Goal: Transaction & Acquisition: Purchase product/service

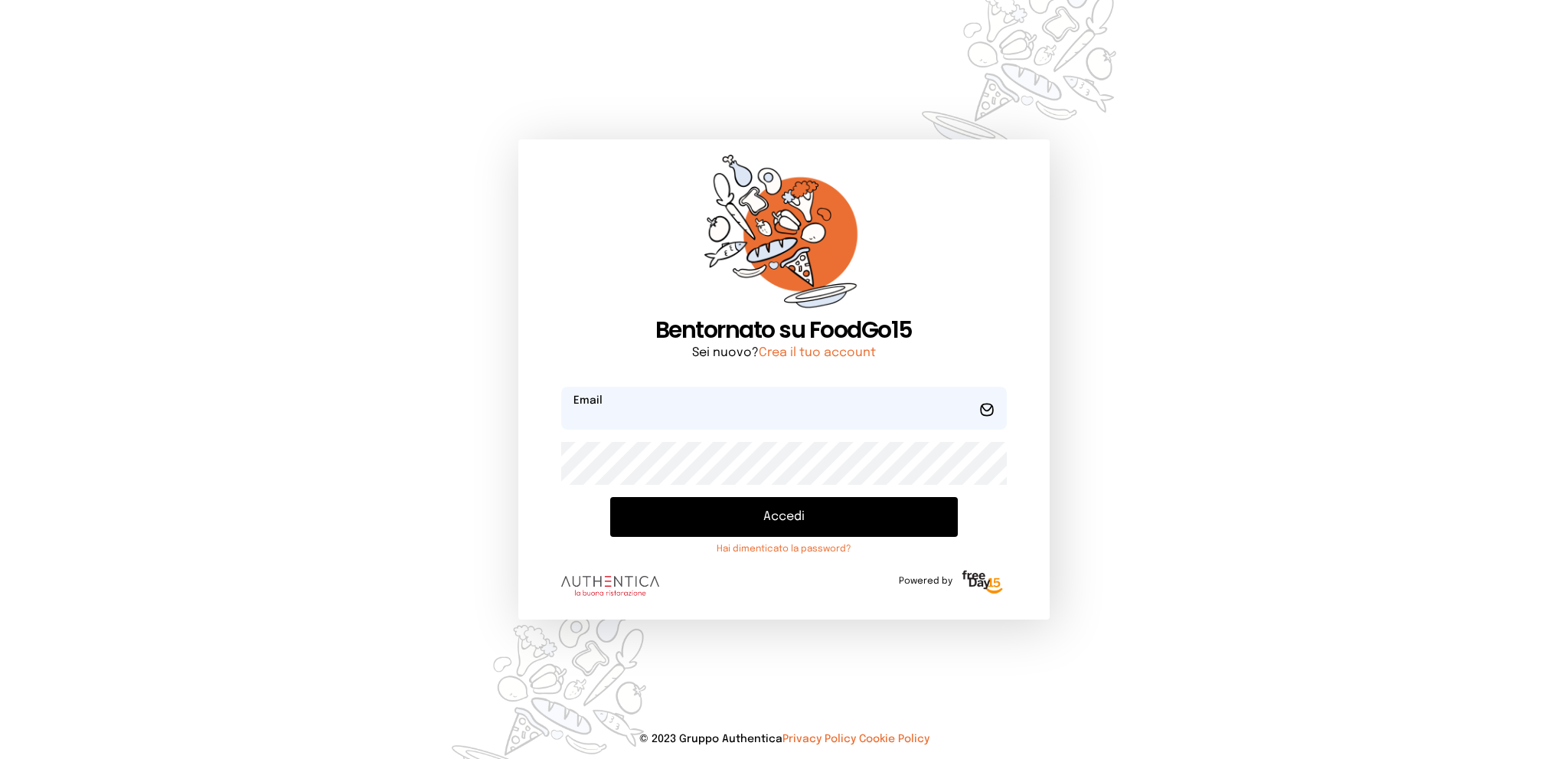
type input "**********"
click at [750, 511] on button "Accedi" at bounding box center [783, 517] width 347 height 40
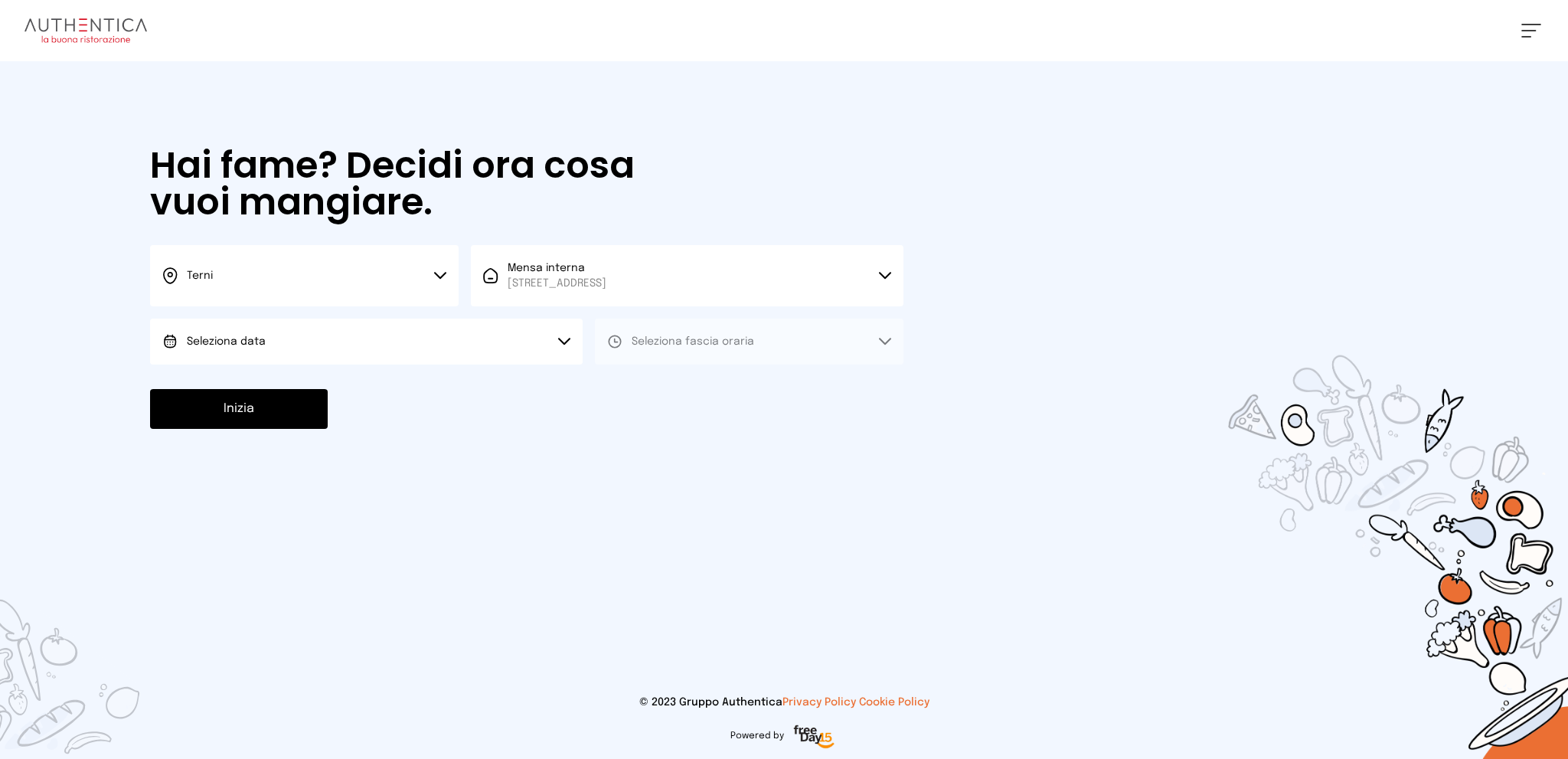
click at [438, 338] on button "Seleziona data" at bounding box center [366, 342] width 432 height 46
click at [443, 394] on li "[DATE], [DATE]" at bounding box center [366, 383] width 432 height 40
click at [705, 336] on span "Seleziona fascia oraria" at bounding box center [693, 342] width 123 height 11
click at [670, 383] on li "Pranzo" at bounding box center [749, 383] width 309 height 40
click at [249, 400] on button "Inizia" at bounding box center [239, 408] width 178 height 40
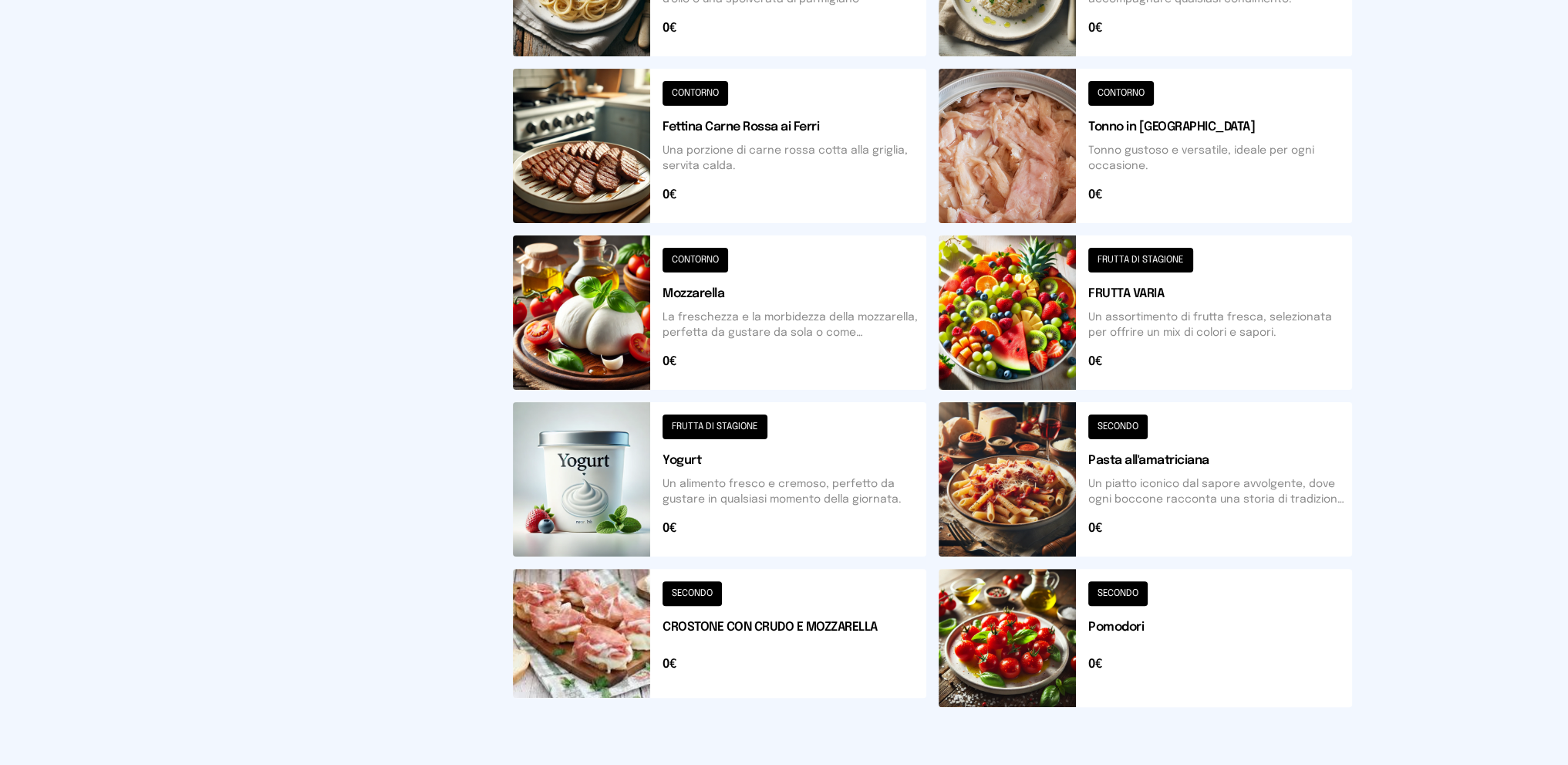
scroll to position [33, 0]
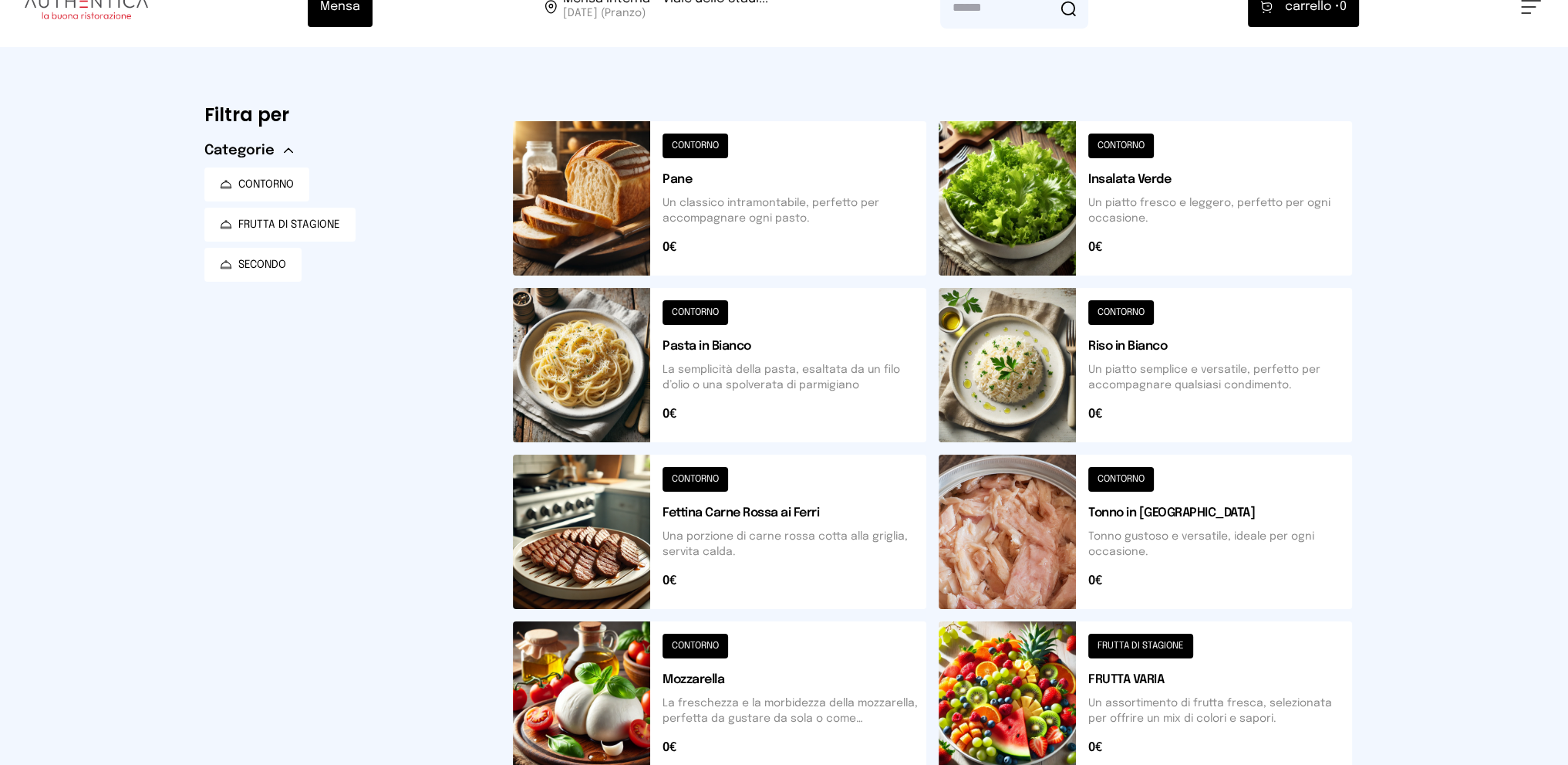
click at [1153, 354] on button at bounding box center [1146, 365] width 413 height 154
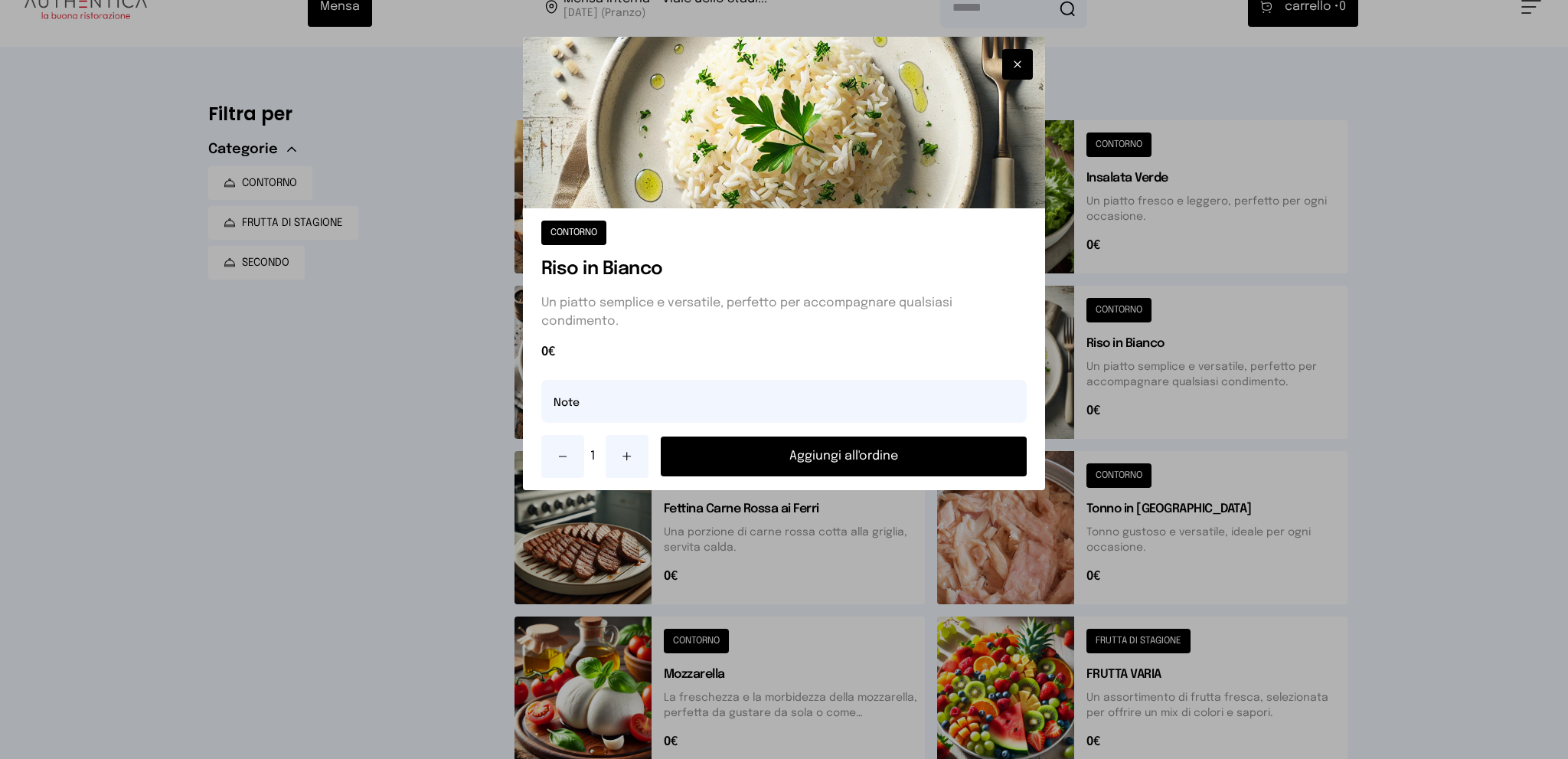
click at [734, 455] on button "Aggiungi all'ordine" at bounding box center [843, 456] width 367 height 40
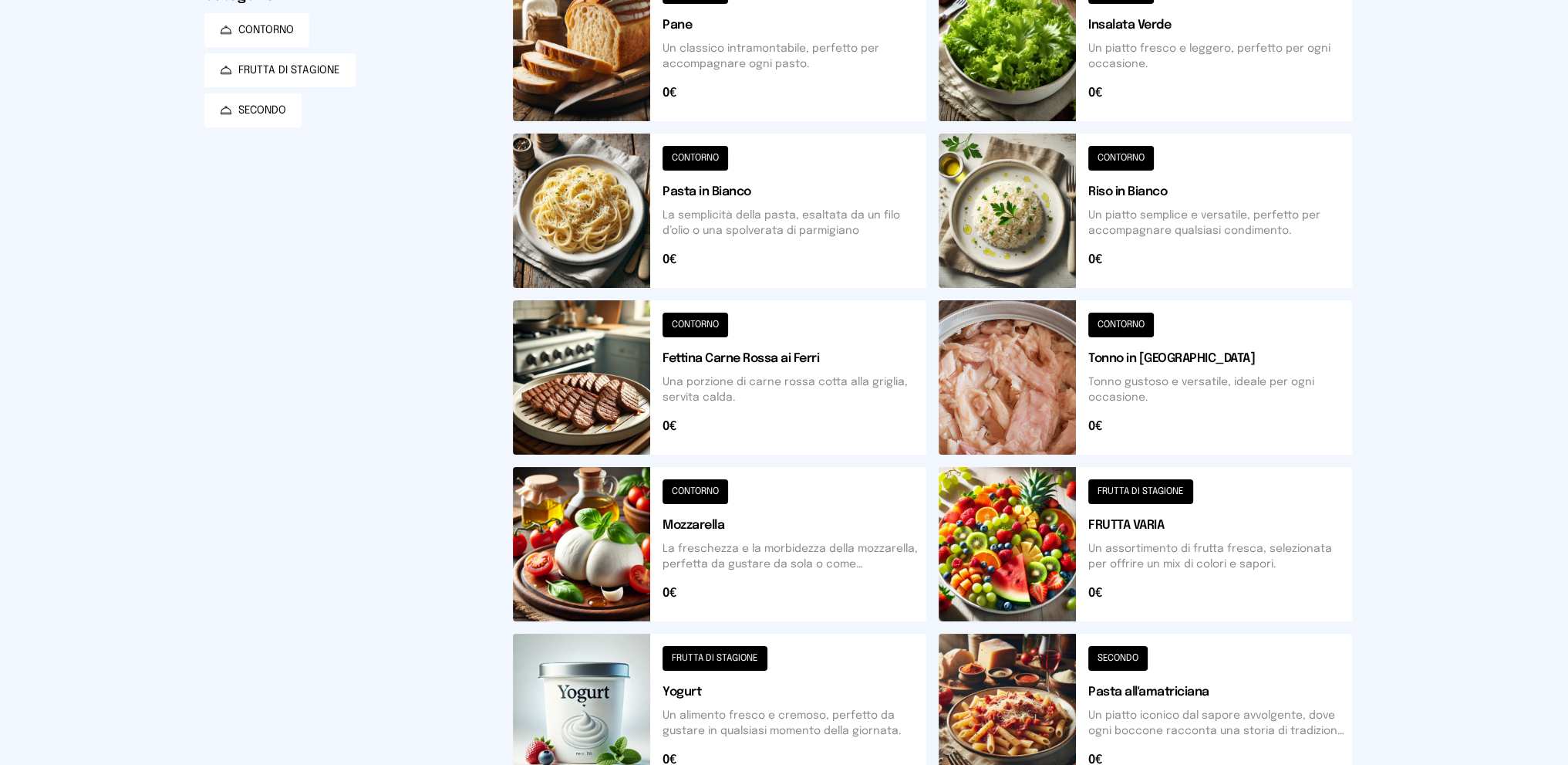
scroll to position [419, 0]
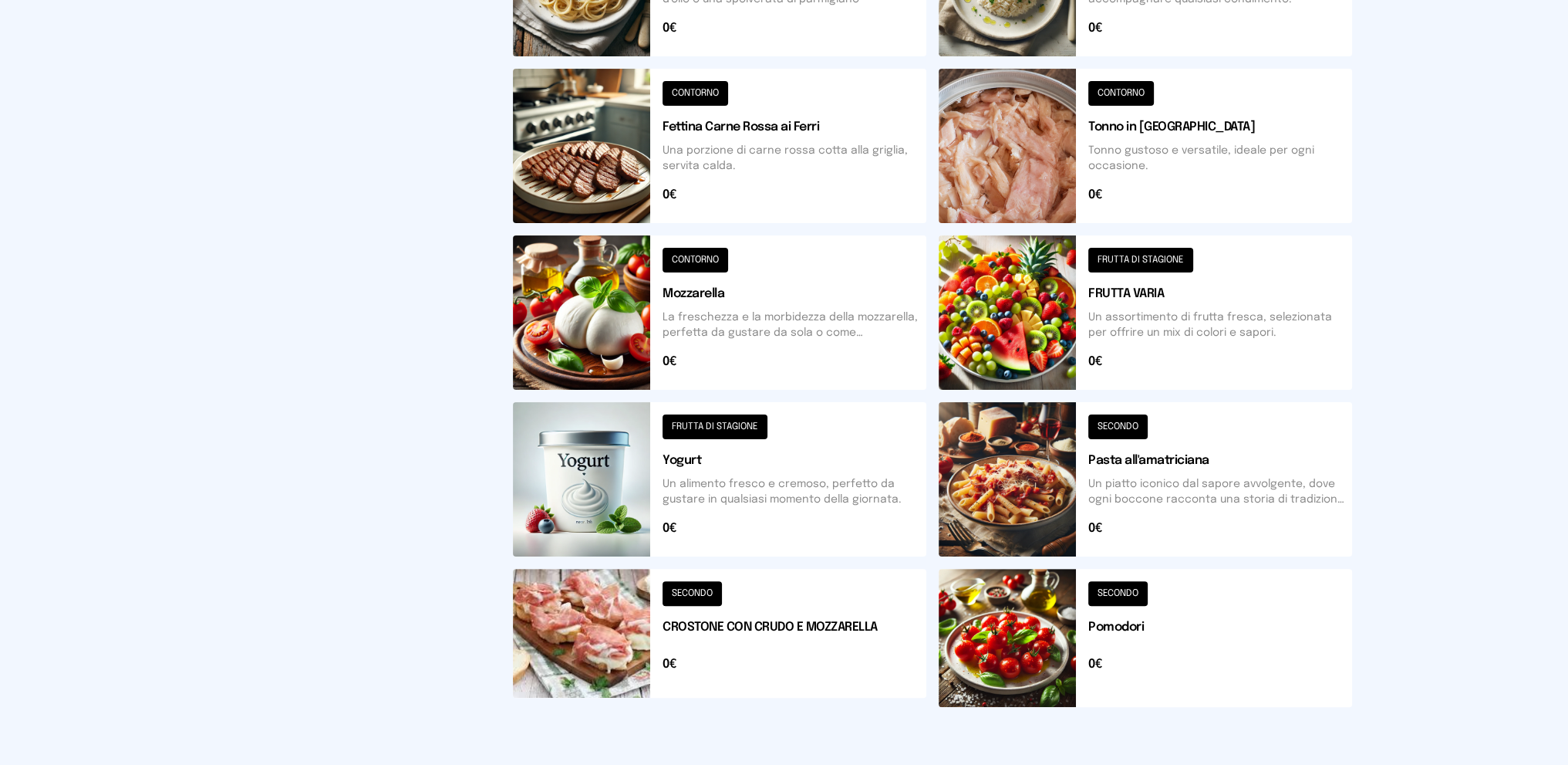
click at [1186, 647] on button at bounding box center [1146, 638] width 413 height 138
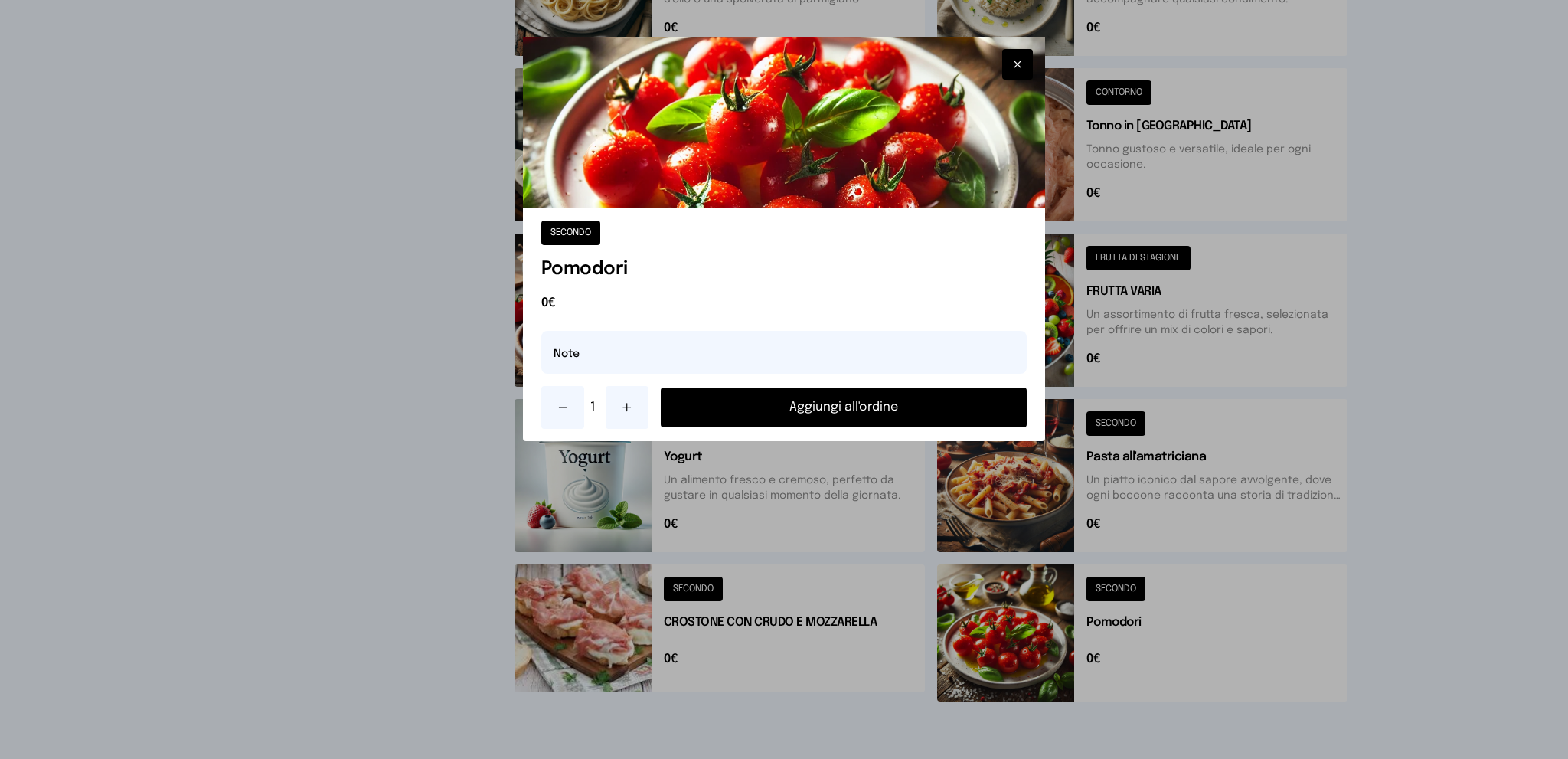
click at [627, 402] on icon at bounding box center [627, 407] width 12 height 12
click at [745, 404] on button "Aggiungi all'ordine" at bounding box center [843, 407] width 367 height 40
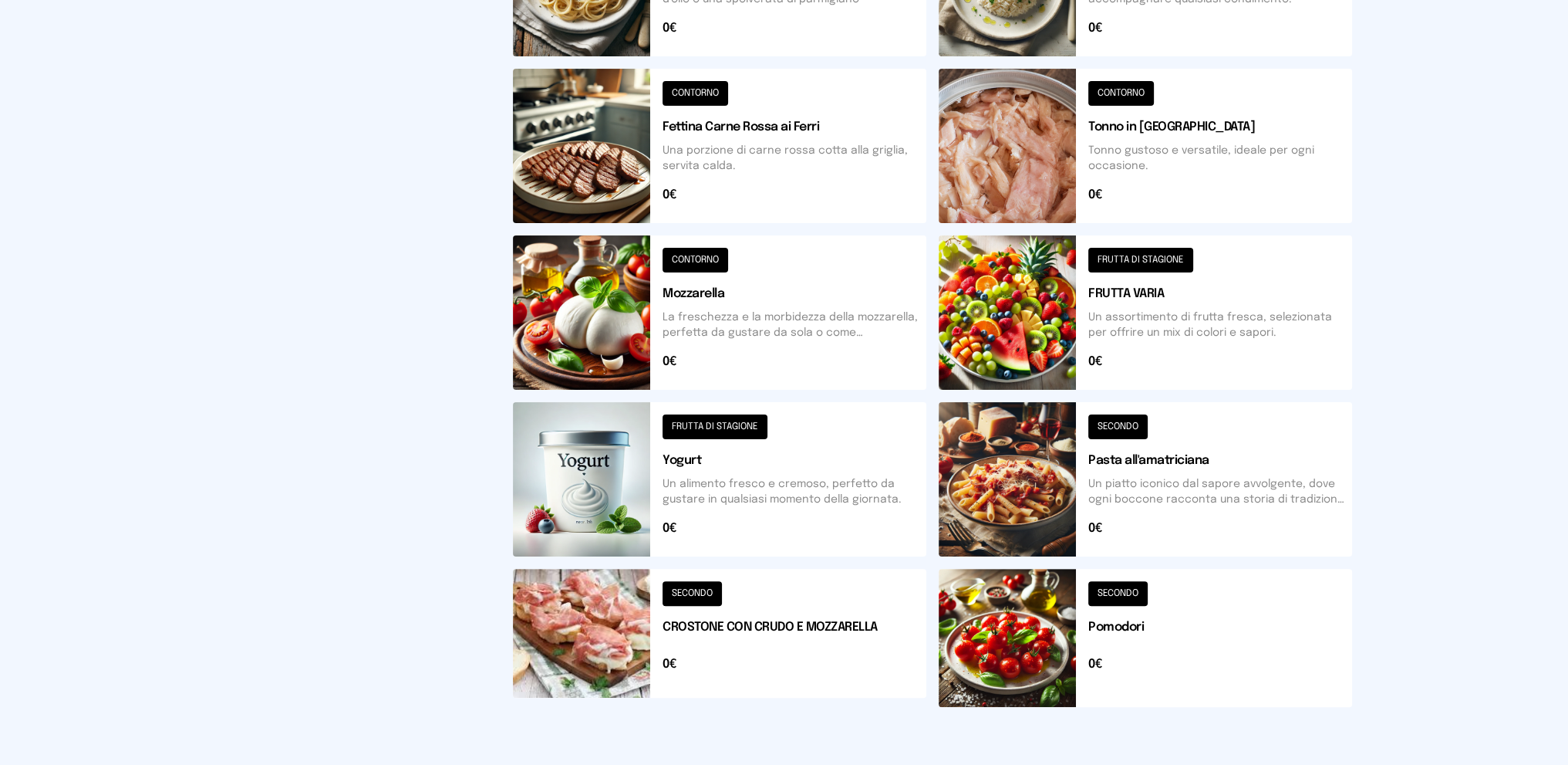
click at [764, 174] on button at bounding box center [719, 146] width 413 height 154
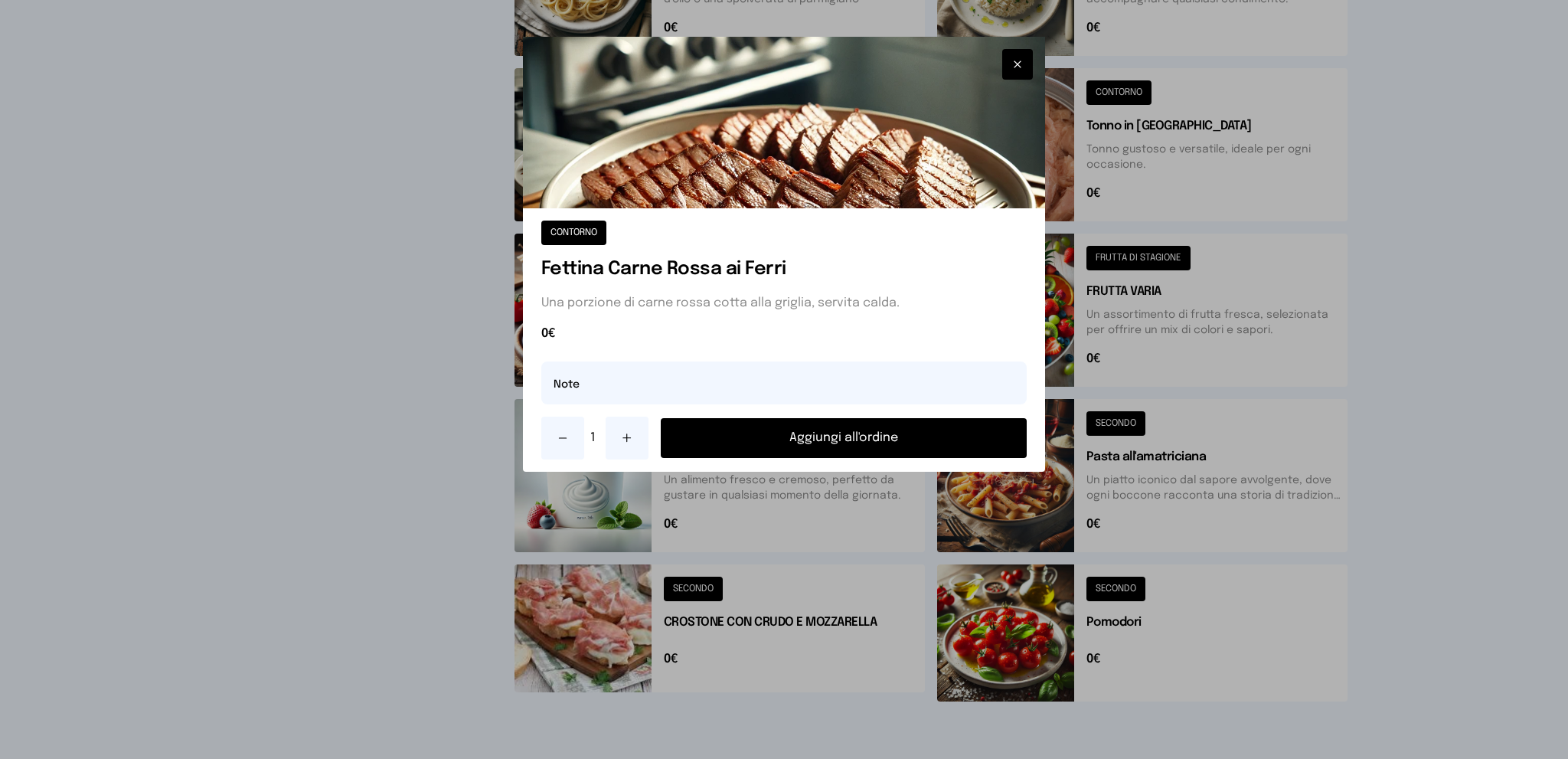
click at [340, 360] on div at bounding box center [784, 379] width 1568 height 759
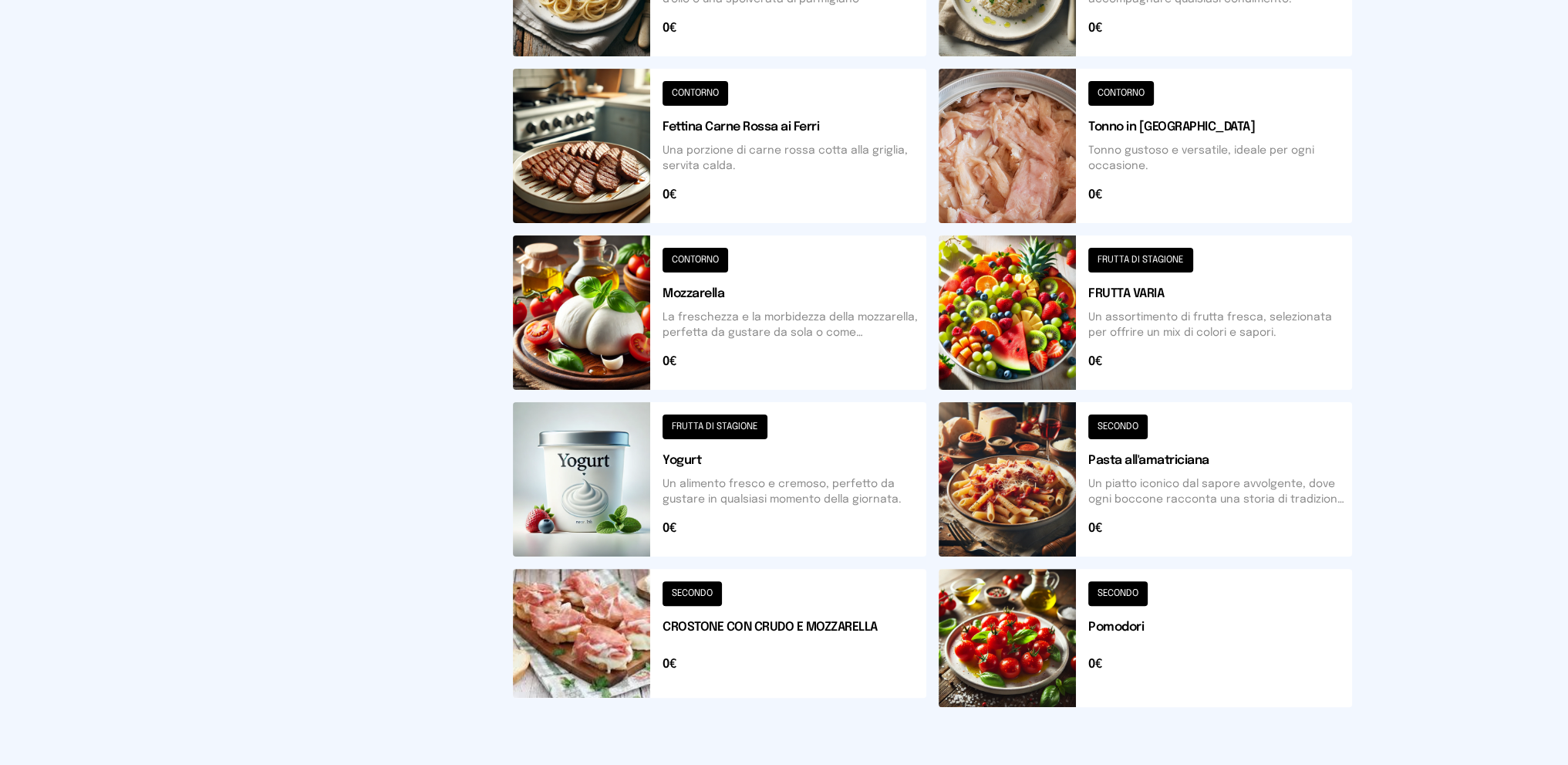
click at [756, 145] on button at bounding box center [719, 146] width 413 height 154
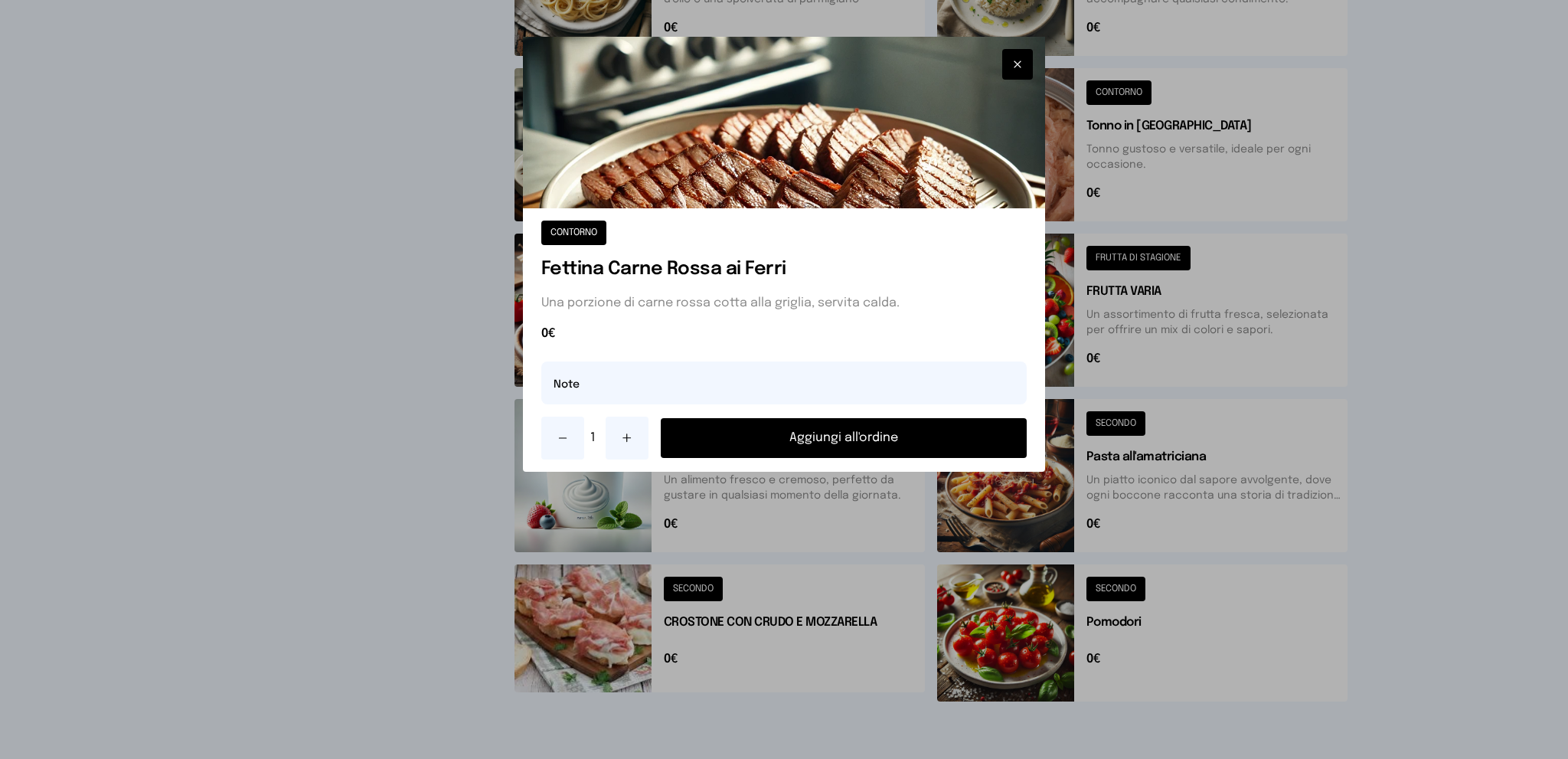
click at [807, 440] on button "Aggiungi all'ordine" at bounding box center [843, 438] width 367 height 40
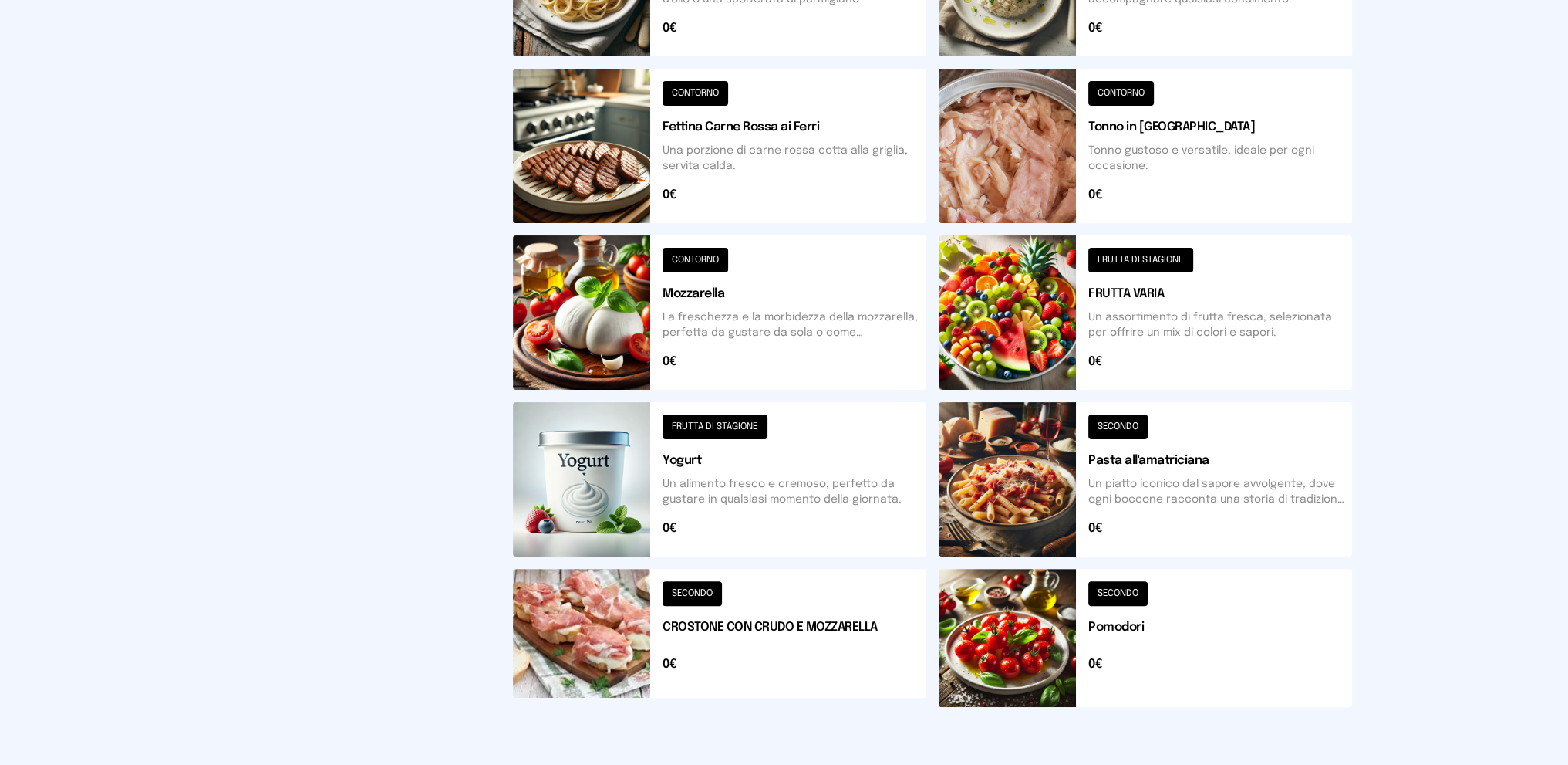
scroll to position [33, 0]
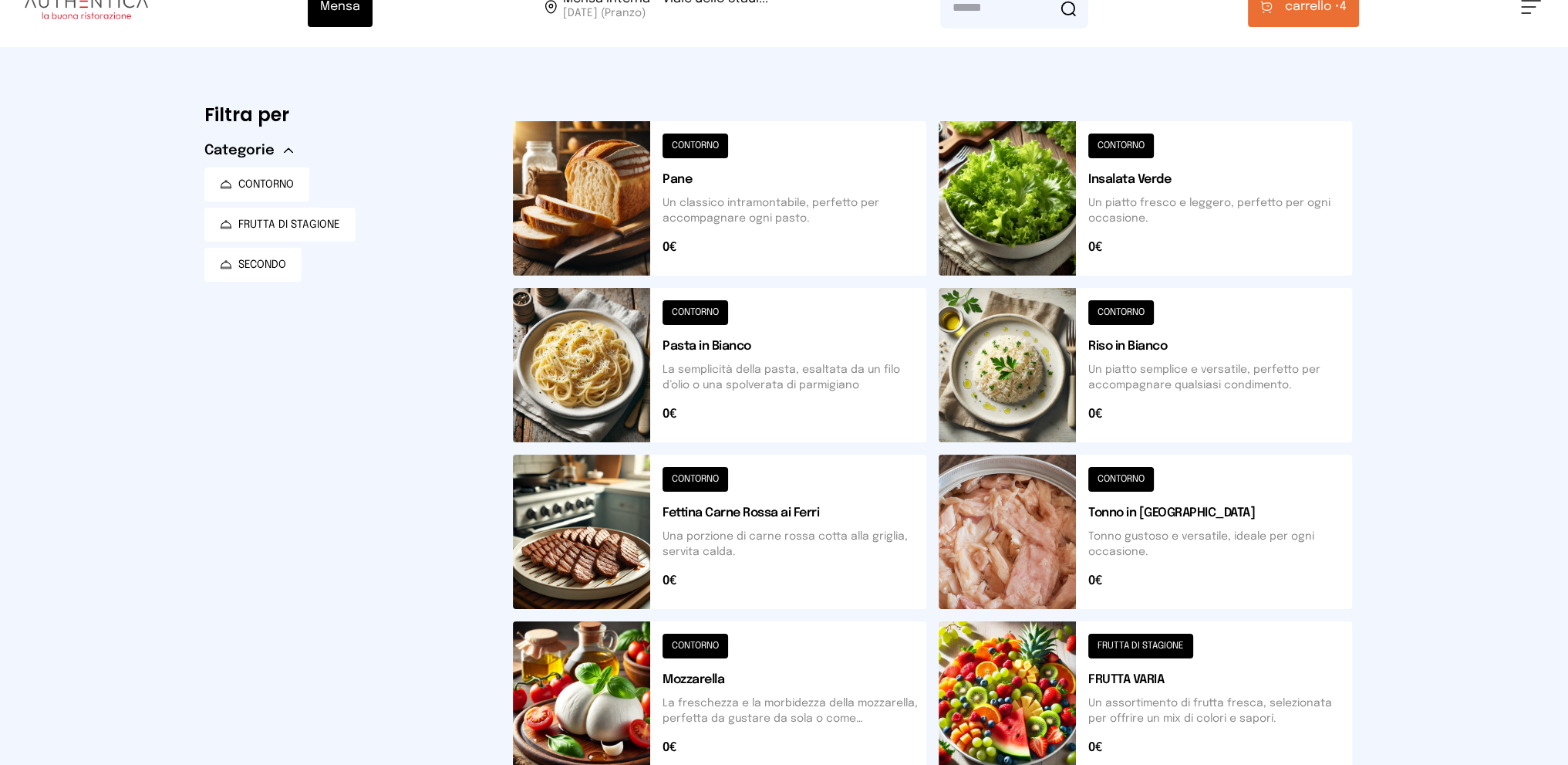
click at [1294, 19] on button "carrello • 4" at bounding box center [1303, 6] width 111 height 40
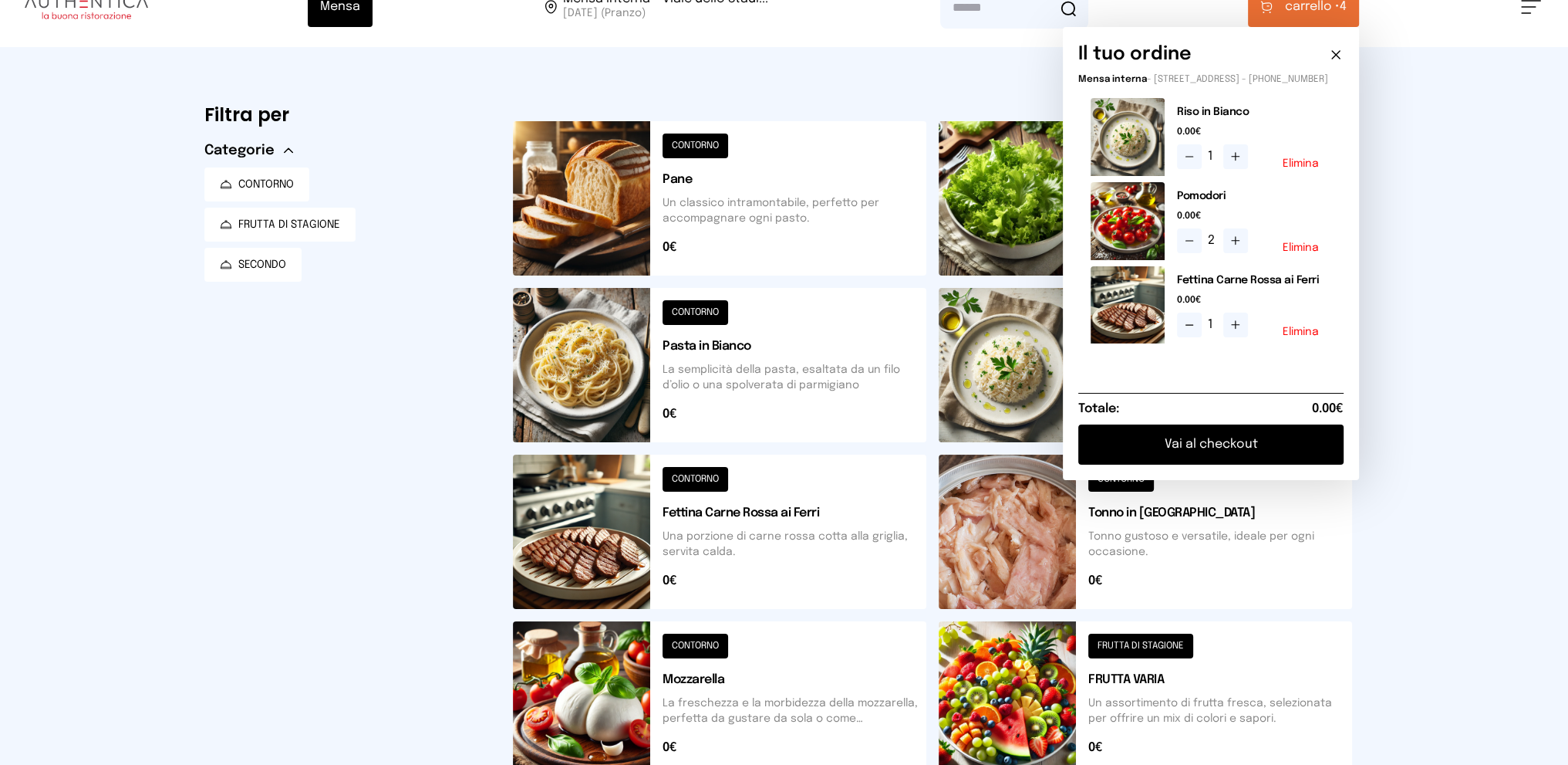
click at [1224, 449] on button "Vai al checkout" at bounding box center [1211, 444] width 266 height 40
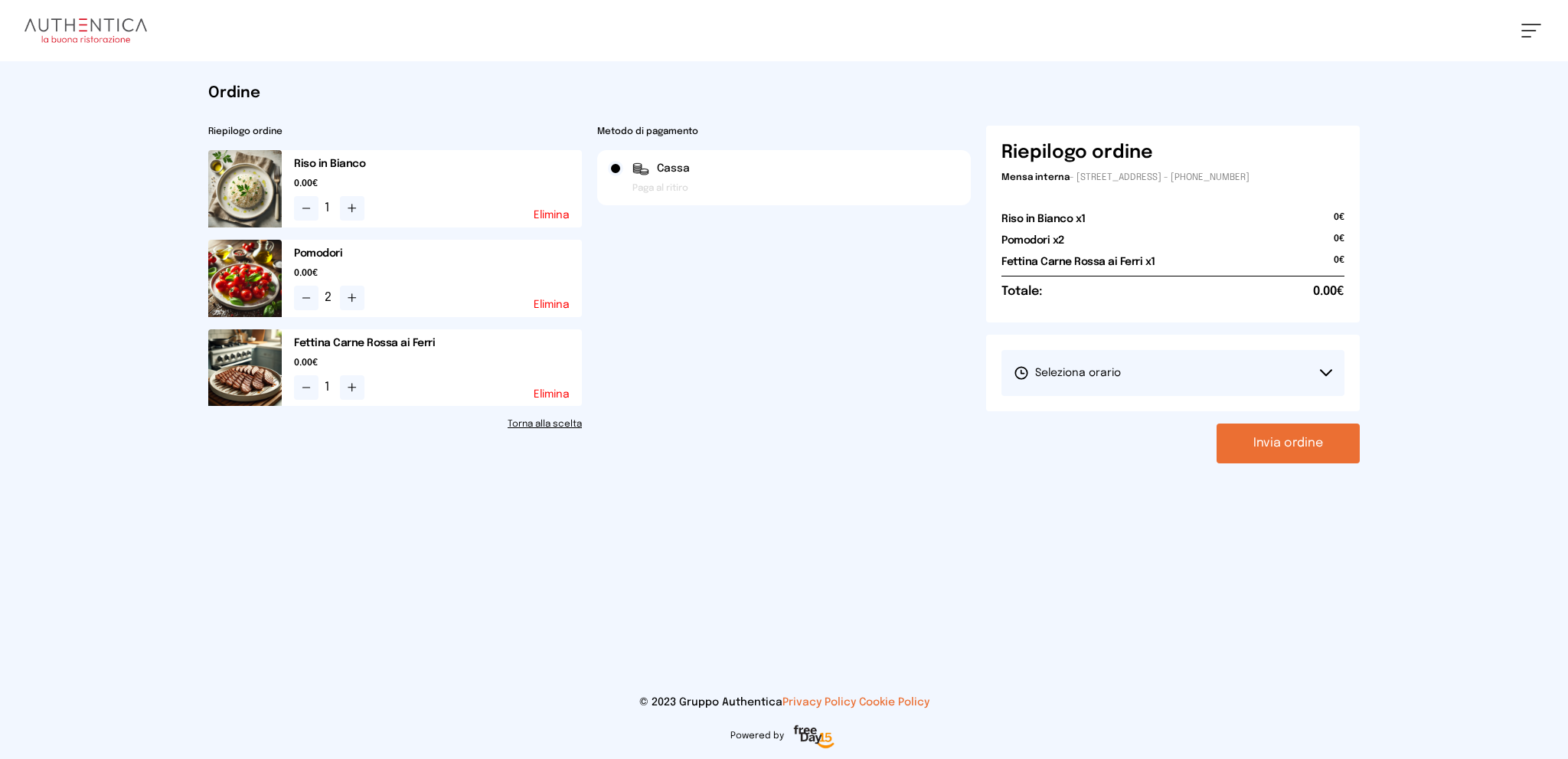
click at [1085, 360] on button "Seleziona orario" at bounding box center [1173, 373] width 343 height 46
click at [1060, 403] on li "1° Turno (13:00 - 15:00)" at bounding box center [1173, 415] width 343 height 40
click at [1290, 443] on button "Invia ordine" at bounding box center [1287, 443] width 143 height 40
